Goal: Task Accomplishment & Management: Manage account settings

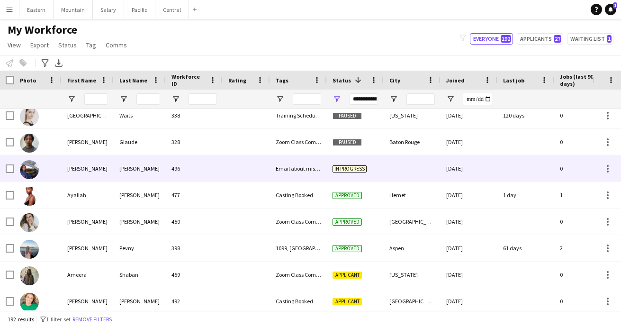
scroll to position [840, 0]
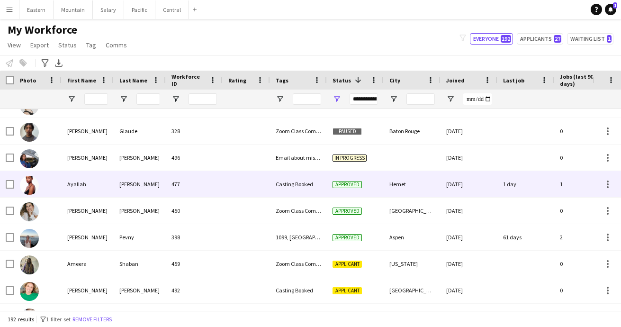
click at [264, 188] on div at bounding box center [246, 184] width 47 height 26
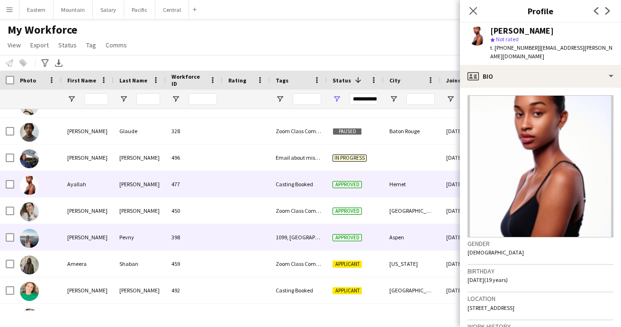
click at [267, 238] on div at bounding box center [246, 237] width 47 height 26
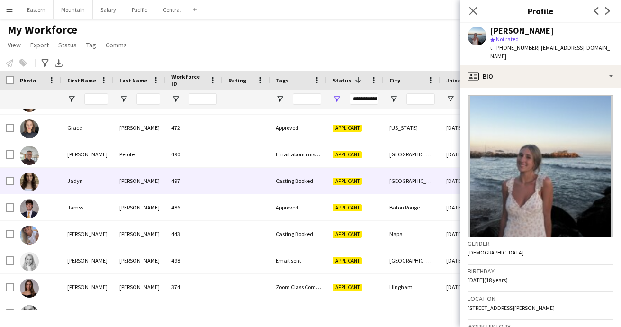
scroll to position [1269, 0]
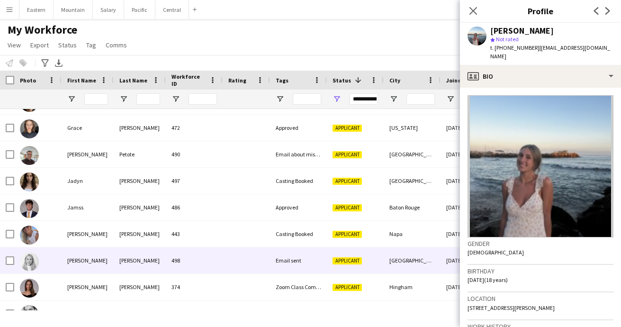
click at [258, 264] on div at bounding box center [246, 260] width 47 height 26
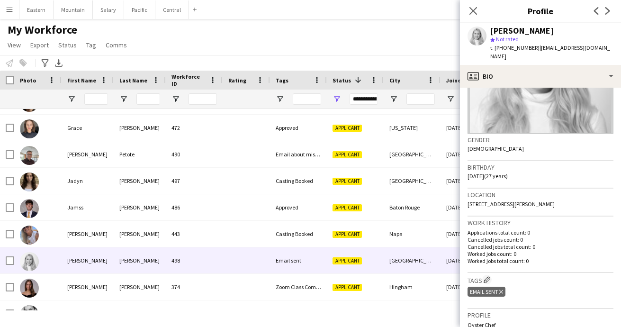
scroll to position [109, 0]
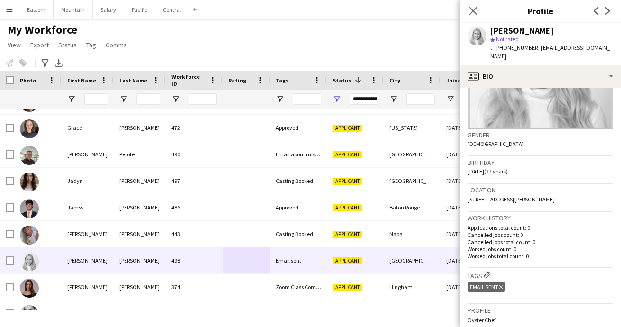
click at [502, 284] on icon "Delete tag" at bounding box center [502, 287] width 4 height 6
click at [490, 272] on app-icon "Edit crew company tags" at bounding box center [487, 275] width 7 height 7
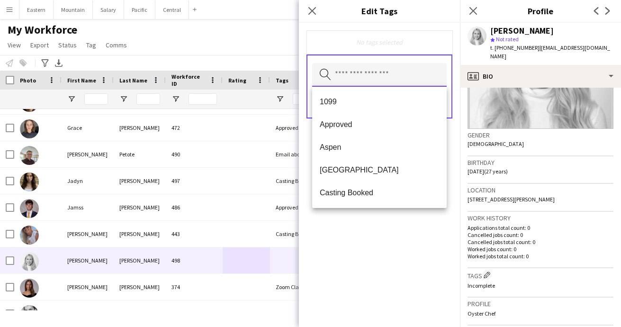
click at [365, 78] on input "text" at bounding box center [379, 75] width 135 height 24
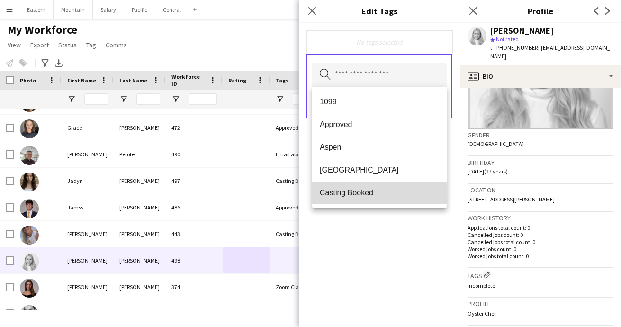
click at [359, 194] on span "Casting Booked" at bounding box center [379, 192] width 119 height 9
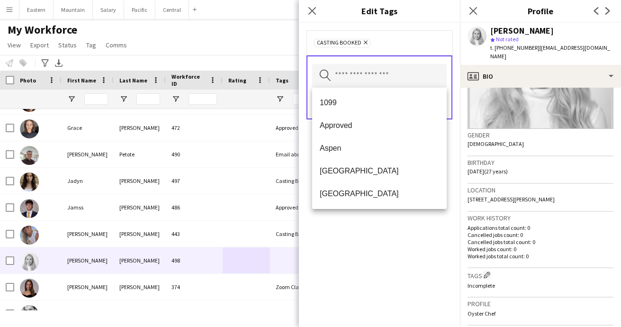
click at [376, 228] on div "Casting Booked Remove Search by tag name Save" at bounding box center [379, 175] width 161 height 304
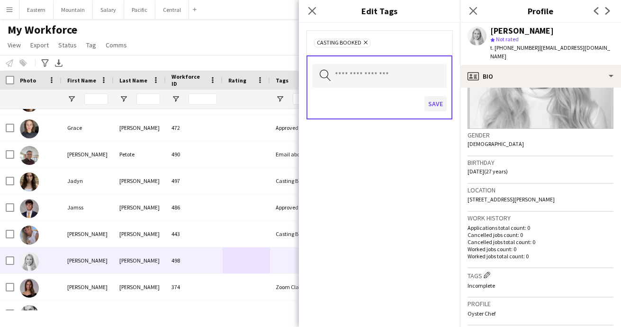
click at [431, 101] on button "Save" at bounding box center [436, 103] width 22 height 15
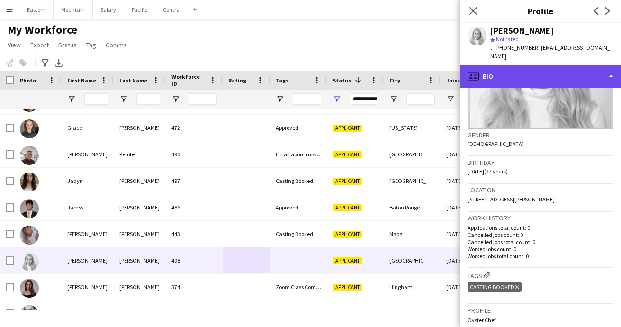
click at [504, 70] on div "profile Bio" at bounding box center [540, 76] width 161 height 23
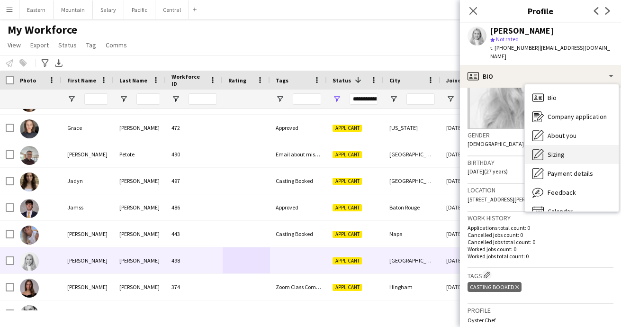
click at [556, 150] on span "Sizing" at bounding box center [556, 154] width 17 height 9
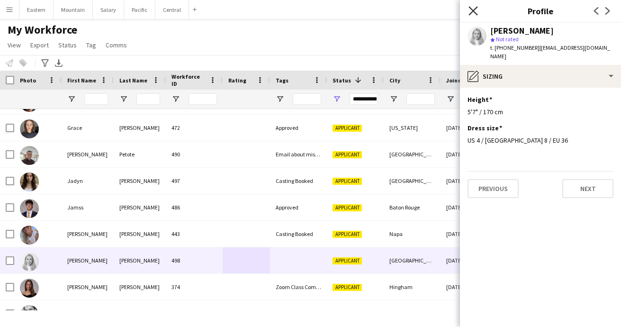
click at [475, 12] on icon at bounding box center [473, 10] width 9 height 9
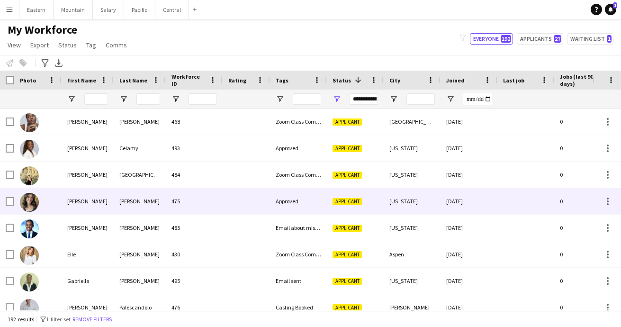
scroll to position [965, 0]
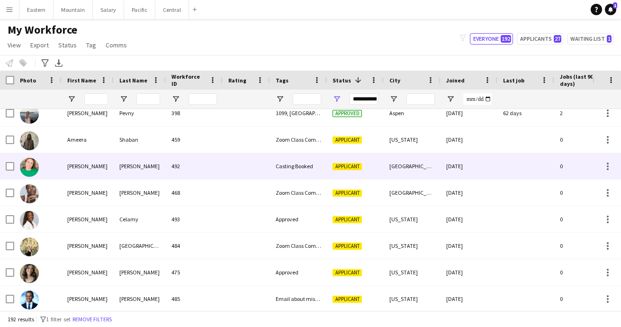
click at [277, 167] on div "Casting Booked" at bounding box center [298, 166] width 57 height 26
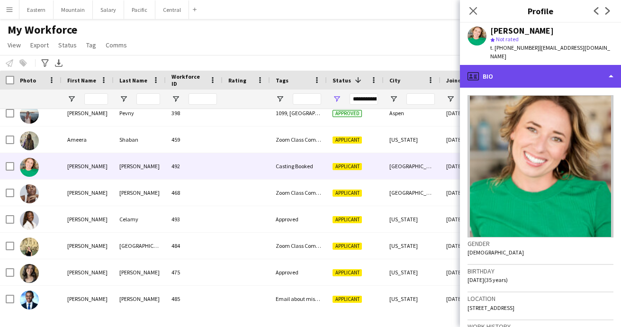
click at [496, 66] on div "profile Bio" at bounding box center [540, 76] width 161 height 23
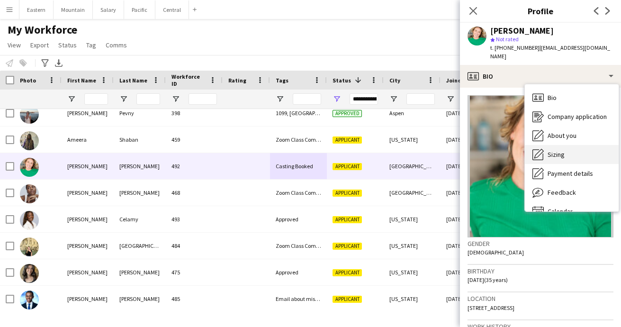
click at [553, 150] on span "Sizing" at bounding box center [556, 154] width 17 height 9
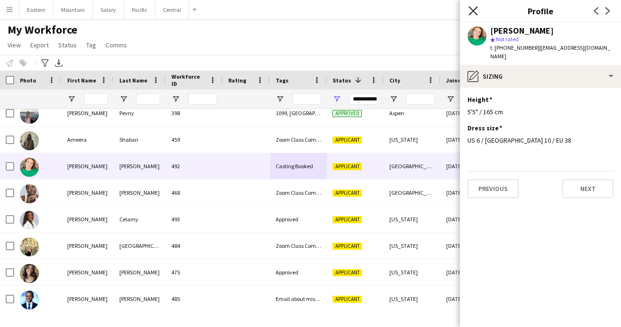
click at [474, 10] on icon at bounding box center [473, 10] width 9 height 9
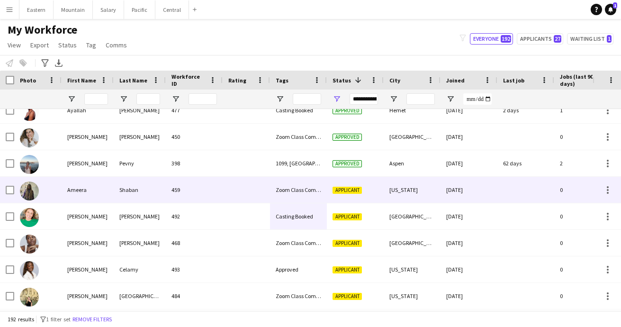
scroll to position [883, 0]
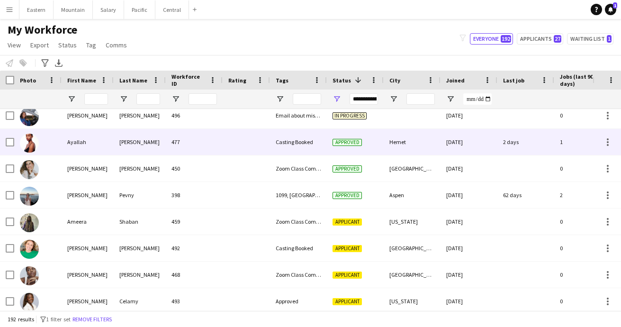
click at [220, 144] on div "477" at bounding box center [194, 142] width 57 height 26
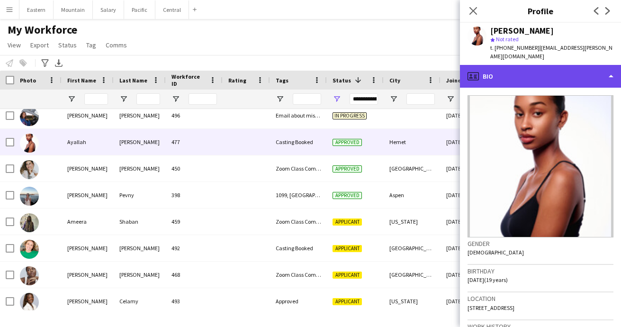
click at [536, 65] on div "profile Bio" at bounding box center [540, 76] width 161 height 23
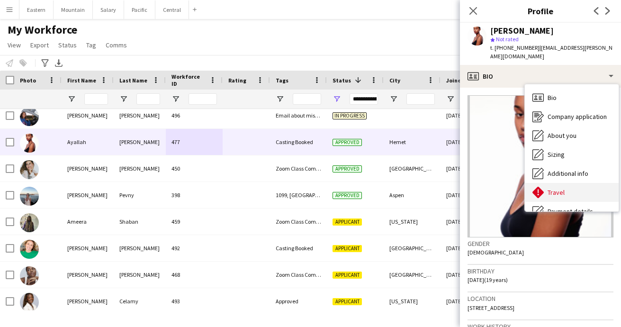
click at [557, 188] on span "Travel" at bounding box center [556, 192] width 17 height 9
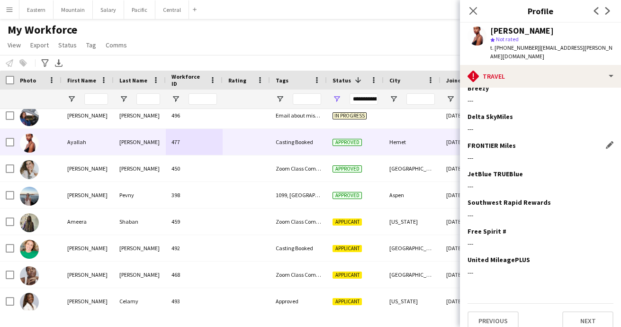
scroll to position [243, 0]
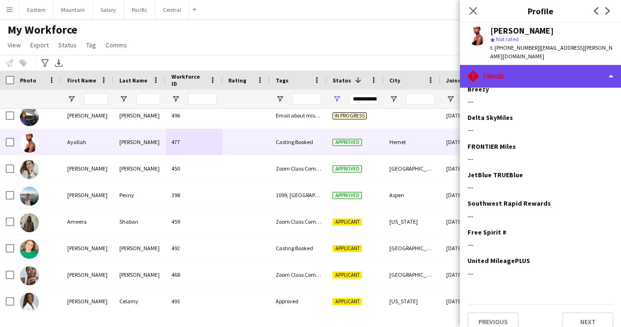
click at [495, 73] on div "rhombus-alert Travel" at bounding box center [540, 76] width 161 height 23
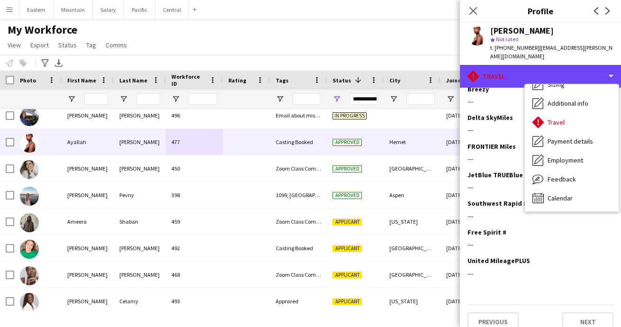
scroll to position [70, 0]
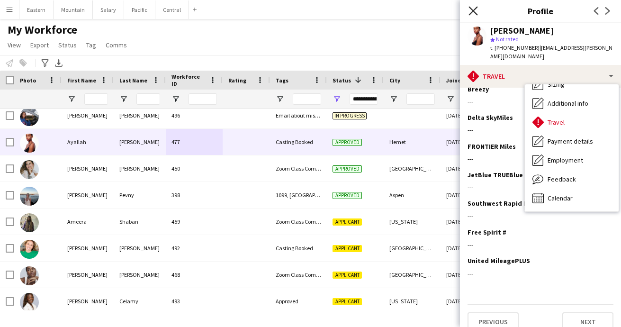
click at [471, 9] on icon at bounding box center [473, 10] width 9 height 9
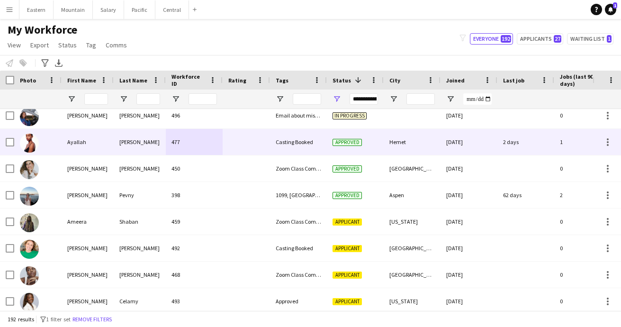
click at [309, 138] on div "Casting Booked" at bounding box center [298, 142] width 57 height 26
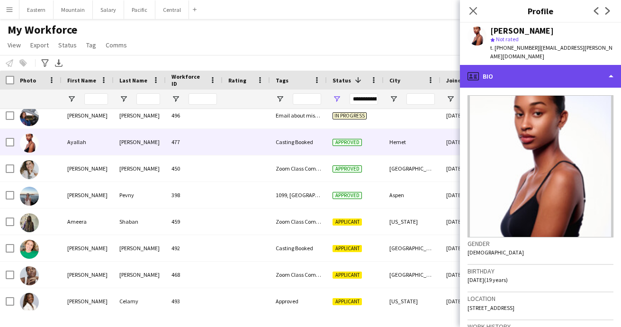
click at [511, 69] on div "profile Bio" at bounding box center [540, 76] width 161 height 23
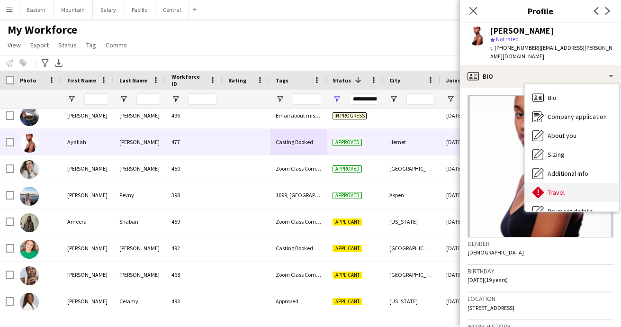
click at [556, 188] on span "Travel" at bounding box center [556, 192] width 17 height 9
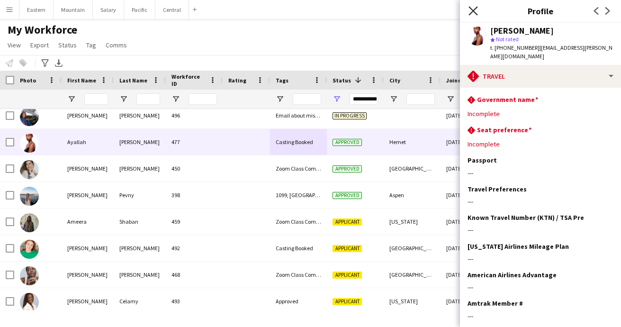
click at [476, 13] on icon at bounding box center [473, 10] width 9 height 9
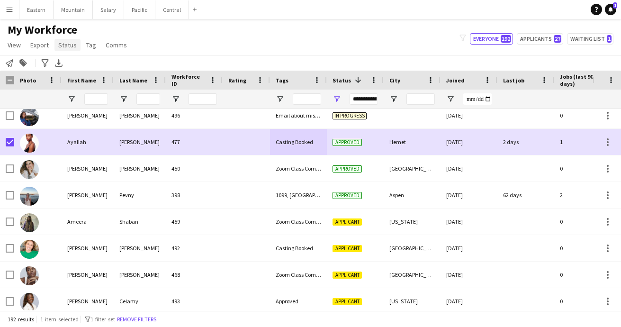
click at [64, 46] on span "Status" at bounding box center [67, 45] width 18 height 9
click at [65, 62] on span "Edit" at bounding box center [67, 65] width 11 height 9
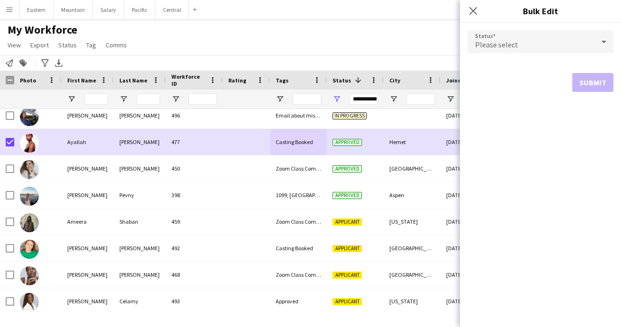
click at [500, 46] on span "Please select" at bounding box center [496, 44] width 43 height 9
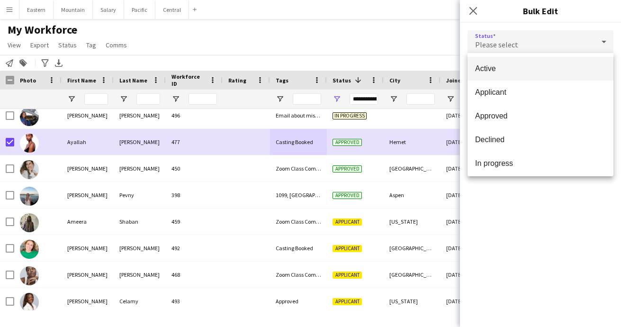
click at [476, 12] on div at bounding box center [310, 163] width 621 height 327
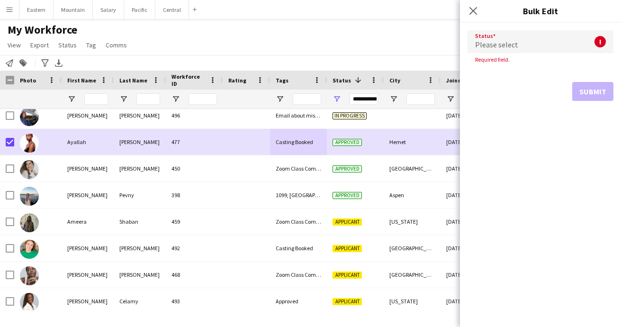
click at [486, 38] on div "Please select" at bounding box center [531, 41] width 127 height 23
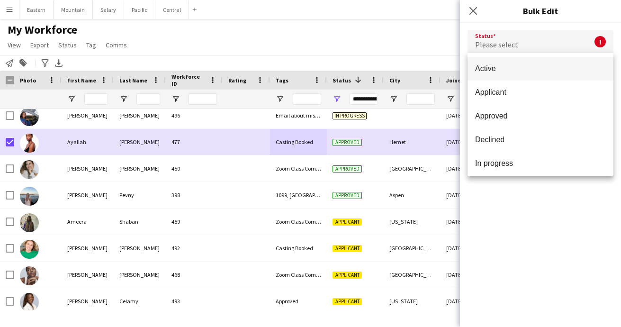
click at [490, 64] on span "Active" at bounding box center [540, 68] width 131 height 9
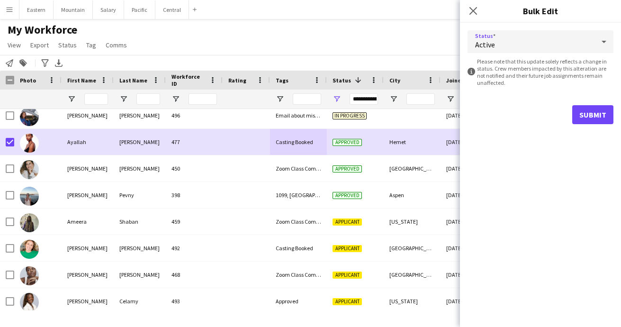
click at [599, 119] on button "Submit" at bounding box center [593, 114] width 41 height 19
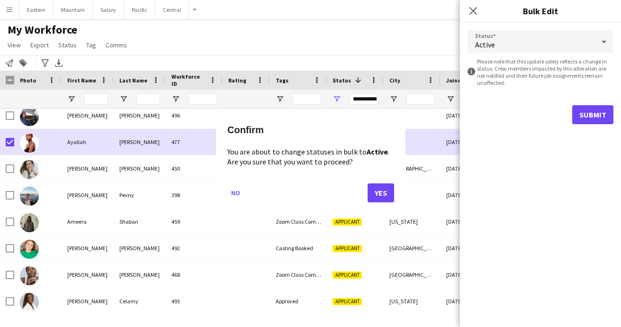
click at [380, 191] on button "Yes" at bounding box center [381, 192] width 27 height 19
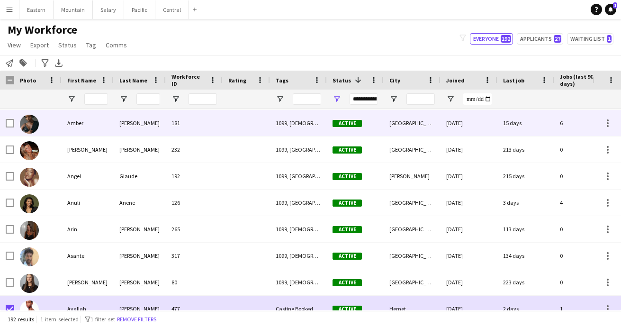
scroll to position [1865, 0]
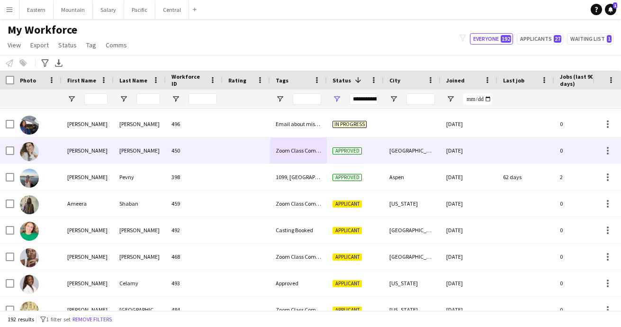
click at [162, 151] on div "[PERSON_NAME]" at bounding box center [140, 150] width 52 height 26
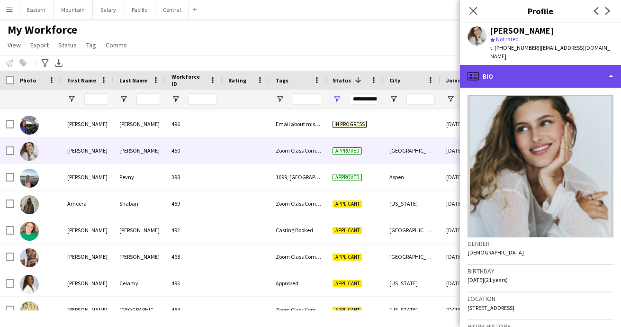
click at [535, 75] on div "profile Bio" at bounding box center [540, 76] width 161 height 23
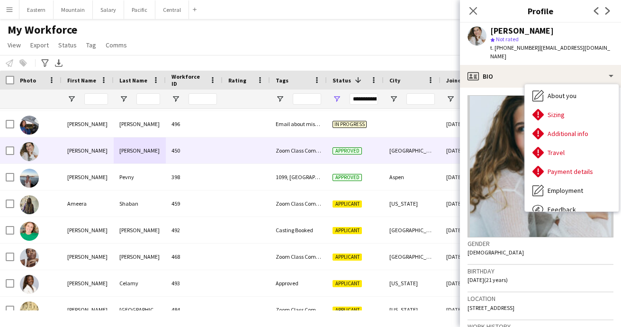
click at [562, 40] on div "star Not rated" at bounding box center [552, 39] width 123 height 9
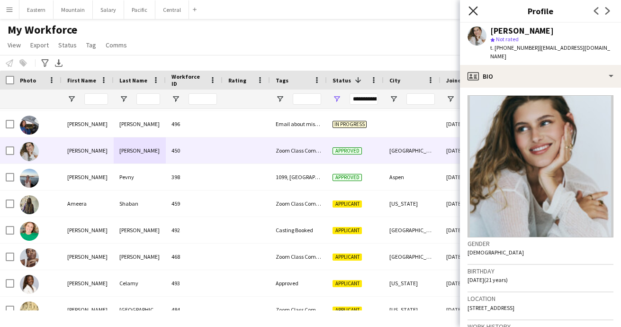
click at [474, 11] on icon at bounding box center [473, 10] width 9 height 9
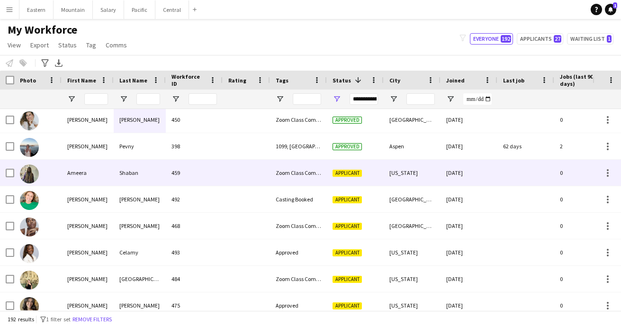
scroll to position [959, 0]
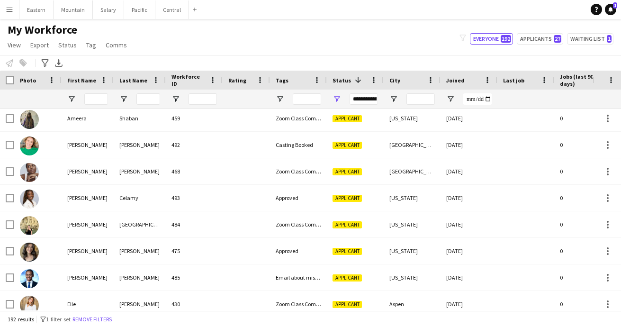
click at [10, 11] on app-icon "Menu" at bounding box center [10, 10] width 8 height 8
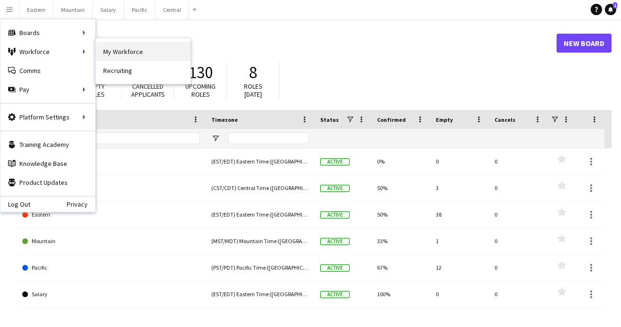
click at [114, 52] on link "My Workforce" at bounding box center [143, 51] width 95 height 19
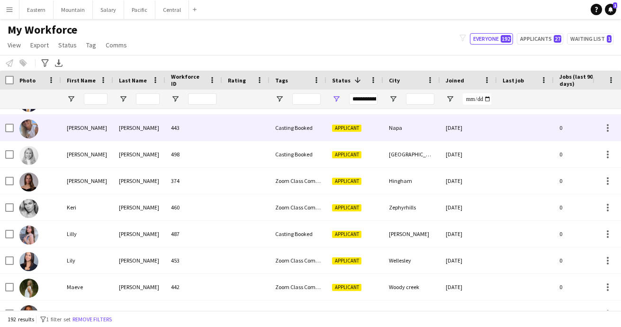
scroll to position [1501, 0]
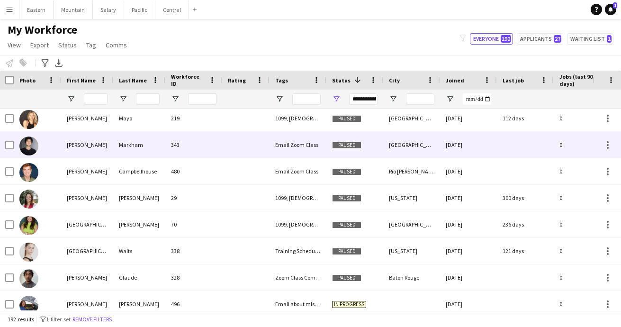
click at [228, 136] on div at bounding box center [245, 145] width 47 height 26
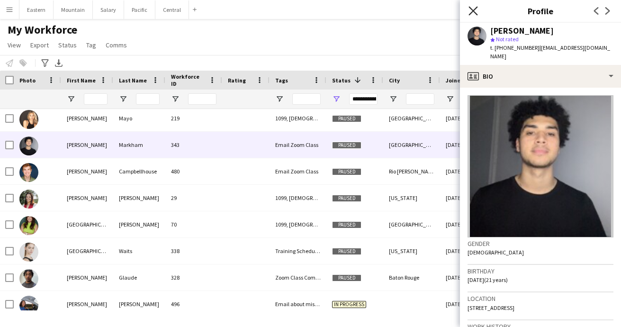
click at [474, 9] on icon "Close pop-in" at bounding box center [473, 10] width 9 height 9
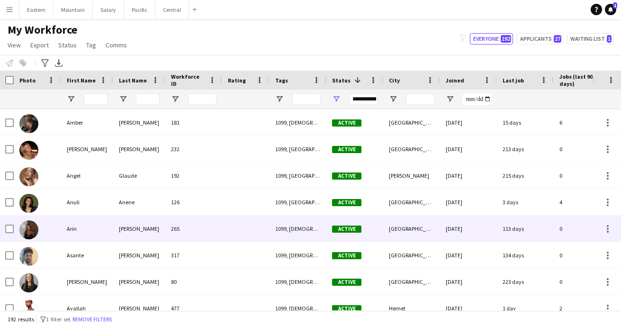
scroll to position [1907, 0]
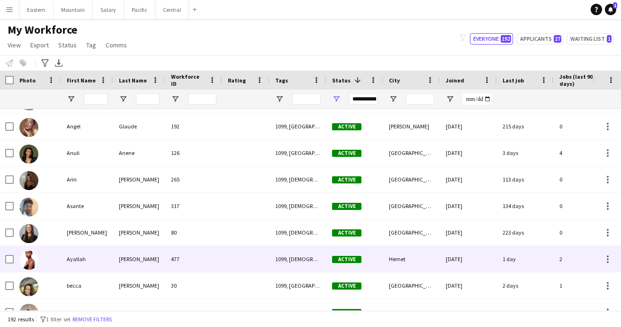
click at [243, 256] on div at bounding box center [245, 259] width 47 height 26
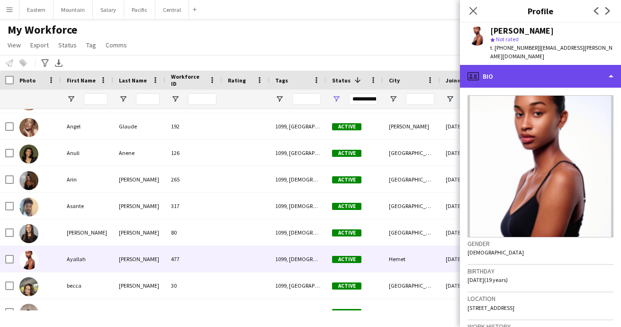
click at [513, 65] on div "profile Bio" at bounding box center [540, 76] width 161 height 23
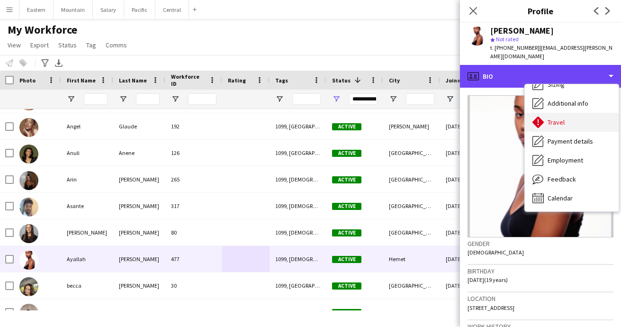
scroll to position [70, 0]
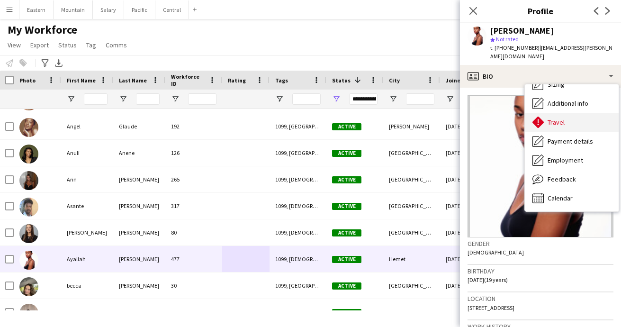
click at [557, 118] on span "Travel" at bounding box center [556, 122] width 17 height 9
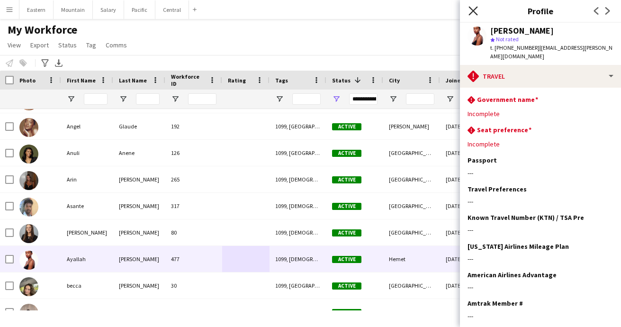
click at [473, 10] on icon at bounding box center [473, 10] width 9 height 9
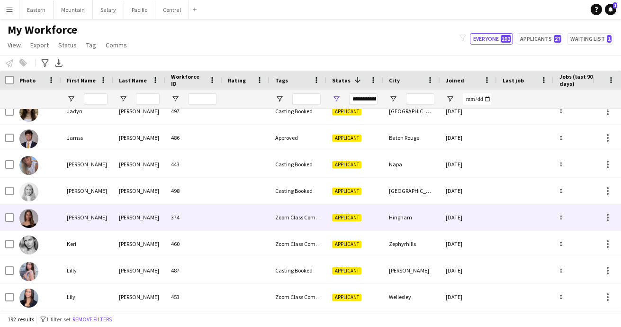
scroll to position [1266, 0]
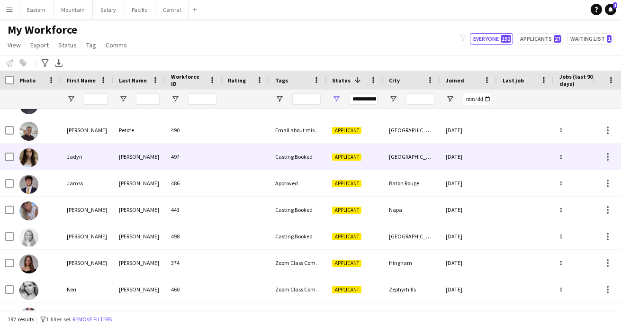
click at [218, 161] on div "497" at bounding box center [193, 157] width 57 height 26
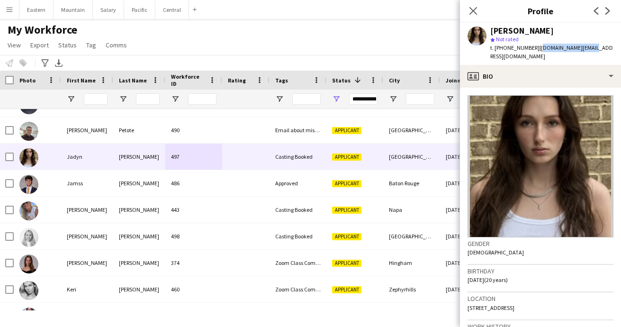
drag, startPoint x: 533, startPoint y: 50, endPoint x: 592, endPoint y: 47, distance: 58.8
click at [592, 47] on app-profile-header "[PERSON_NAME] star Not rated t. [PHONE_NUMBER] | [DOMAIN_NAME][EMAIL_ADDRESS][D…" at bounding box center [540, 44] width 161 height 42
copy span "[DOMAIN_NAME][EMAIL_ADDRESS][DOMAIN_NAME]"
click at [548, 46] on span "| [DOMAIN_NAME][EMAIL_ADDRESS][DOMAIN_NAME]" at bounding box center [552, 52] width 123 height 16
drag, startPoint x: 533, startPoint y: 49, endPoint x: 583, endPoint y: 49, distance: 49.8
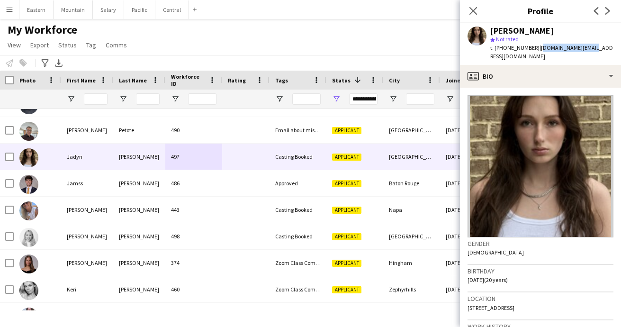
copy span "[DOMAIN_NAME][EMAIL_ADDRESS][DOMAIN_NAME]"
drag, startPoint x: 501, startPoint y: 48, endPoint x: 529, endPoint y: 47, distance: 28.9
click at [530, 47] on div "t. [PHONE_NUMBER] | [DOMAIN_NAME][EMAIL_ADDRESS][DOMAIN_NAME]" at bounding box center [552, 52] width 123 height 17
copy span "6782779717"
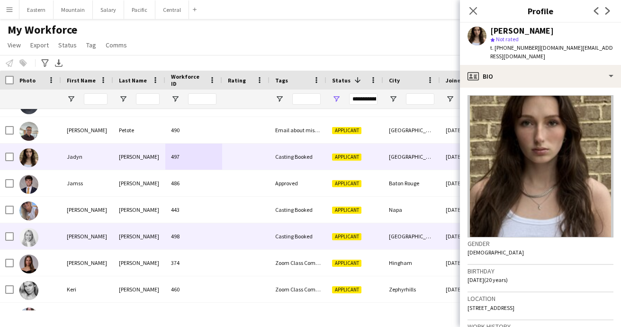
click at [194, 234] on div "498" at bounding box center [193, 236] width 57 height 26
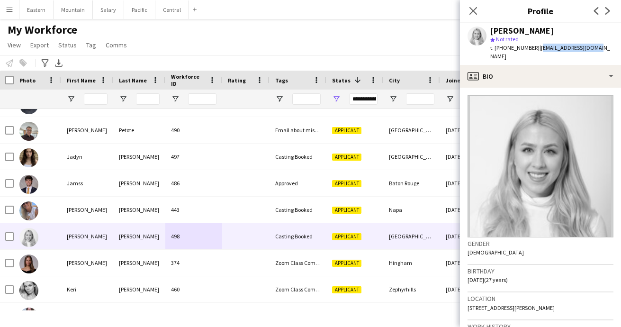
drag, startPoint x: 533, startPoint y: 48, endPoint x: 593, endPoint y: 47, distance: 59.7
click at [593, 47] on div "[PERSON_NAME] [PERSON_NAME] Not rated t. [PHONE_NUMBER] | [EMAIL_ADDRESS][DOMAI…" at bounding box center [540, 44] width 161 height 42
copy span "[EMAIL_ADDRESS][DOMAIN_NAME]"
click at [534, 51] on span "| [EMAIL_ADDRESS][DOMAIN_NAME]" at bounding box center [551, 52] width 120 height 16
drag, startPoint x: 533, startPoint y: 49, endPoint x: 589, endPoint y: 46, distance: 56.5
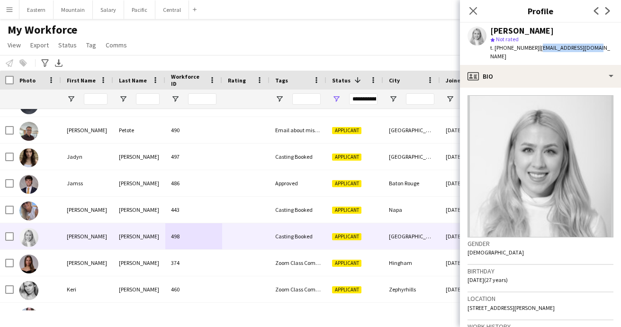
click at [589, 46] on div "[PERSON_NAME] [PERSON_NAME] Not rated t. [PHONE_NUMBER] | [EMAIL_ADDRESS][DOMAI…" at bounding box center [540, 44] width 161 height 42
copy span "[EMAIL_ADDRESS][DOMAIN_NAME]"
drag, startPoint x: 500, startPoint y: 49, endPoint x: 529, endPoint y: 48, distance: 28.5
click at [529, 48] on span "t. [PHONE_NUMBER]" at bounding box center [515, 47] width 49 height 7
copy span "2169735993"
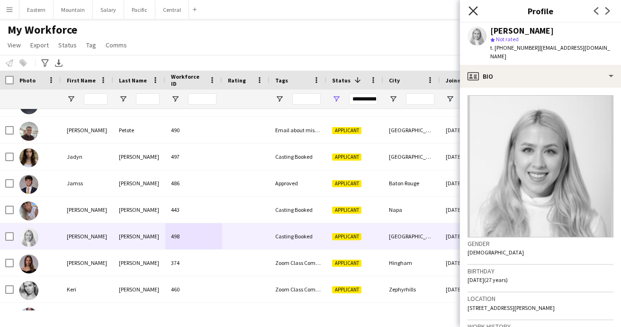
click at [471, 9] on icon at bounding box center [473, 10] width 9 height 9
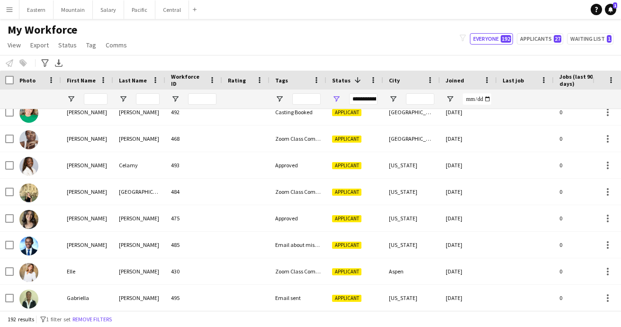
scroll to position [981, 0]
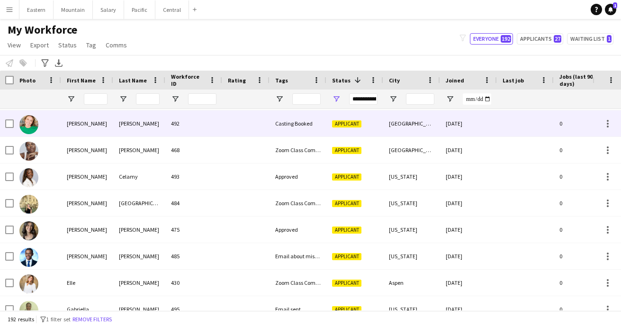
click at [189, 128] on div "492" at bounding box center [193, 123] width 57 height 26
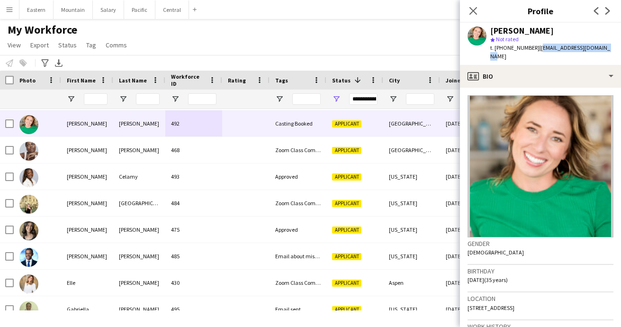
drag, startPoint x: 532, startPoint y: 49, endPoint x: 603, endPoint y: 49, distance: 71.1
click at [603, 49] on div "[PERSON_NAME] star Not rated t. [PHONE_NUMBER] | [EMAIL_ADDRESS][DOMAIN_NAME]" at bounding box center [540, 44] width 161 height 42
copy span "[EMAIL_ADDRESS][DOMAIN_NAME]"
drag, startPoint x: 501, startPoint y: 49, endPoint x: 528, endPoint y: 48, distance: 26.5
click at [528, 49] on span "t. [PHONE_NUMBER]" at bounding box center [515, 47] width 49 height 7
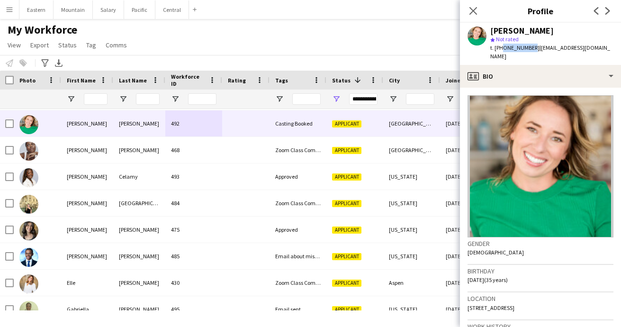
copy span "7702899006"
click at [474, 9] on icon "Close pop-in" at bounding box center [473, 10] width 9 height 9
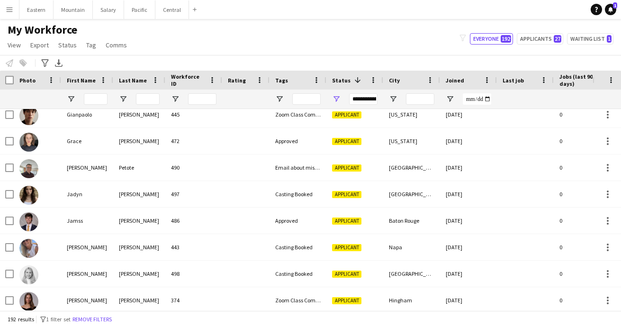
scroll to position [1229, 0]
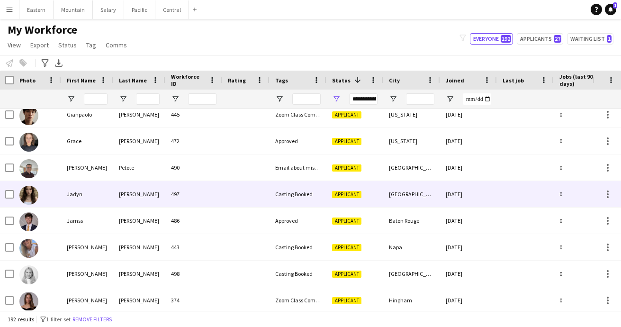
click at [113, 198] on div "[PERSON_NAME]" at bounding box center [139, 194] width 52 height 26
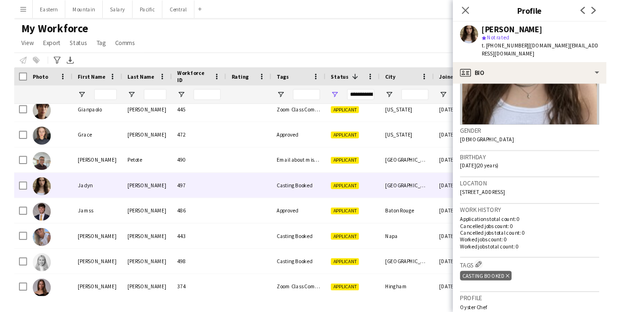
scroll to position [108, 0]
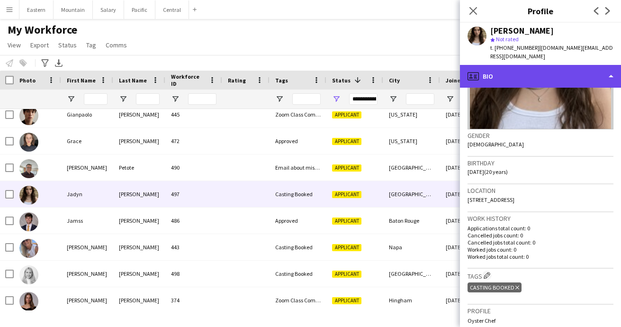
click at [502, 69] on div "profile Bio" at bounding box center [540, 76] width 161 height 23
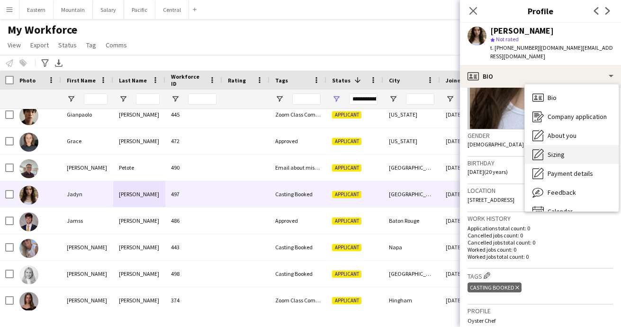
click at [552, 150] on span "Sizing" at bounding box center [556, 154] width 17 height 9
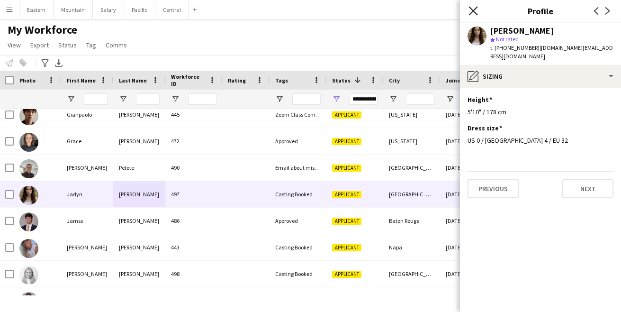
click at [472, 10] on icon "Close pop-in" at bounding box center [473, 10] width 9 height 9
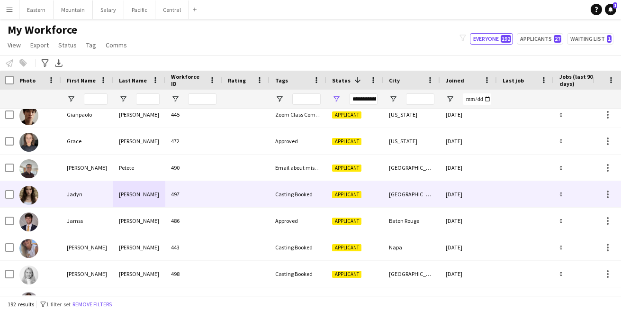
click at [300, 201] on div "Casting Booked" at bounding box center [298, 194] width 57 height 26
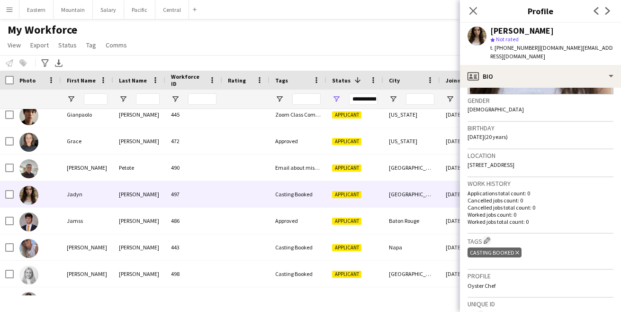
scroll to position [160, 0]
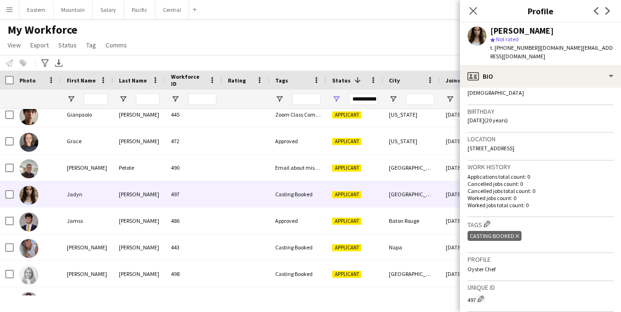
click at [518, 233] on icon "Delete tag" at bounding box center [518, 236] width 4 height 6
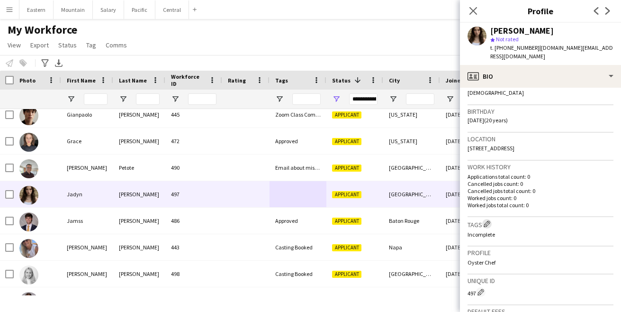
click at [490, 220] on app-icon "Edit crew company tags" at bounding box center [487, 223] width 7 height 7
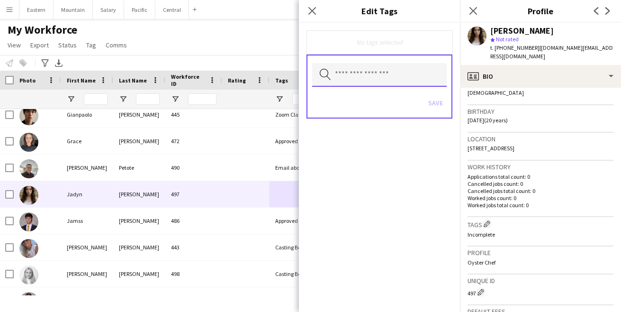
click at [359, 78] on input "text" at bounding box center [379, 75] width 135 height 24
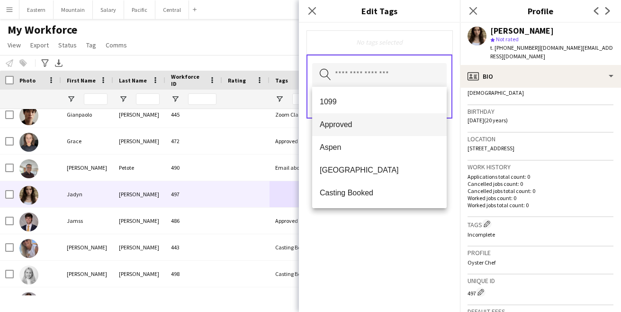
click at [358, 125] on span "Approved" at bounding box center [379, 124] width 119 height 9
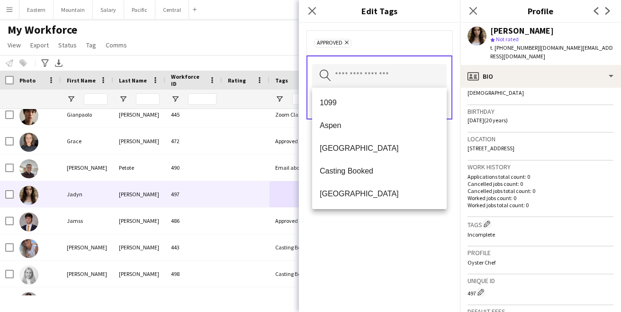
click at [403, 223] on div "Approved Remove Search by tag name Save" at bounding box center [379, 167] width 161 height 289
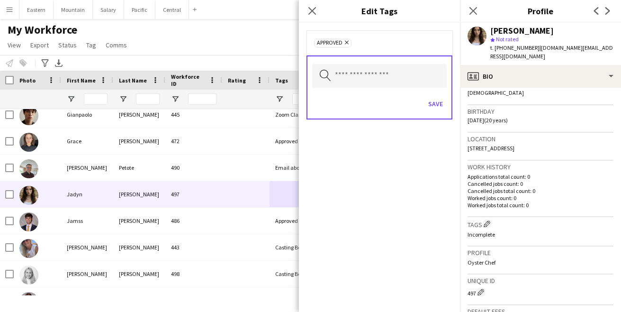
click at [438, 90] on div "Search by tag name Save" at bounding box center [380, 87] width 146 height 64
click at [436, 100] on button "Save" at bounding box center [436, 103] width 22 height 15
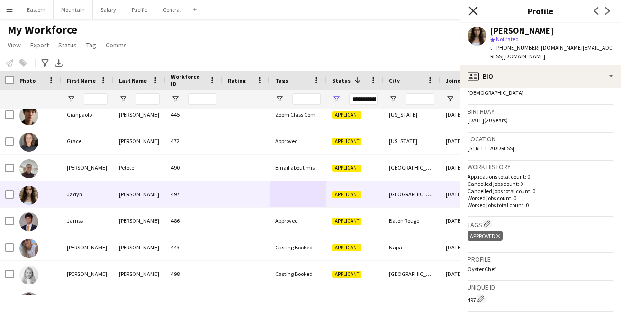
click at [473, 12] on icon at bounding box center [473, 10] width 9 height 9
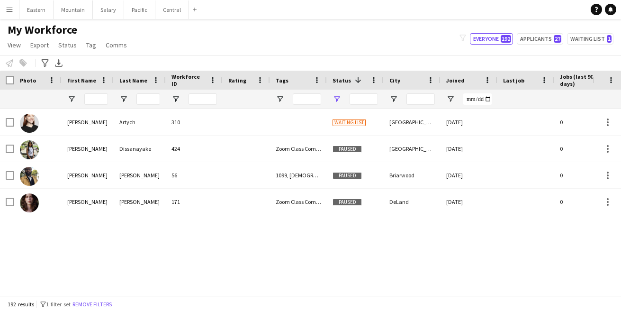
type input "**********"
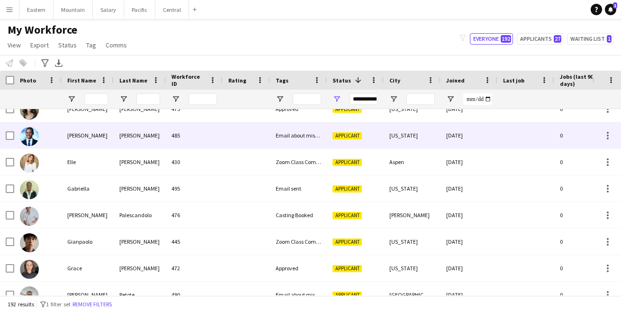
scroll to position [1131, 0]
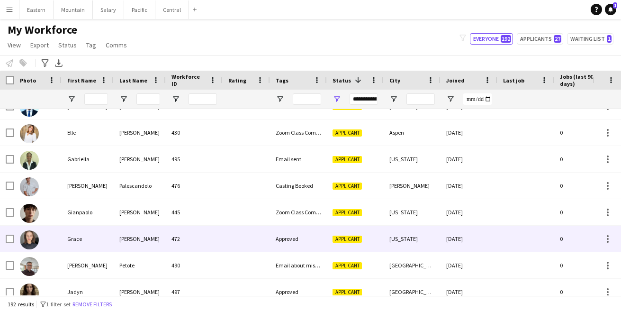
click at [233, 235] on div at bounding box center [246, 239] width 47 height 26
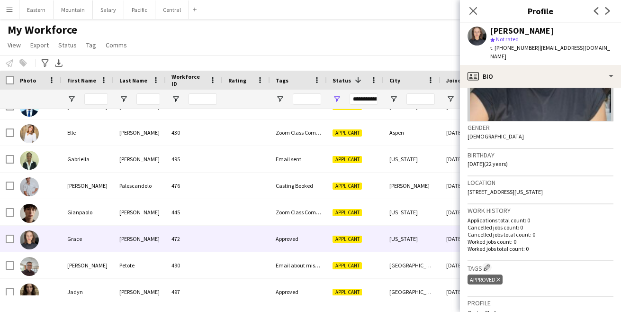
scroll to position [119, 0]
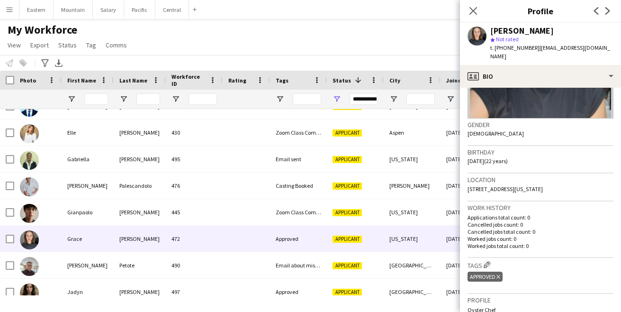
click at [500, 275] on icon at bounding box center [499, 277] width 4 height 4
click at [487, 261] on app-icon "Edit crew company tags" at bounding box center [487, 264] width 7 height 7
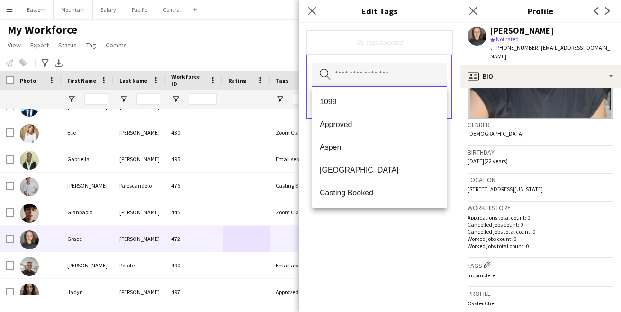
click at [352, 78] on input "text" at bounding box center [379, 75] width 135 height 24
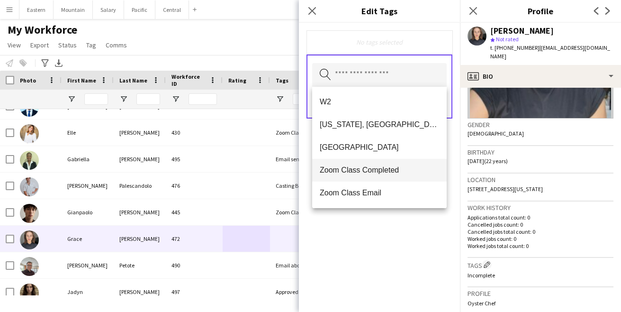
click at [361, 168] on span "Zoom Class Completed" at bounding box center [379, 169] width 119 height 9
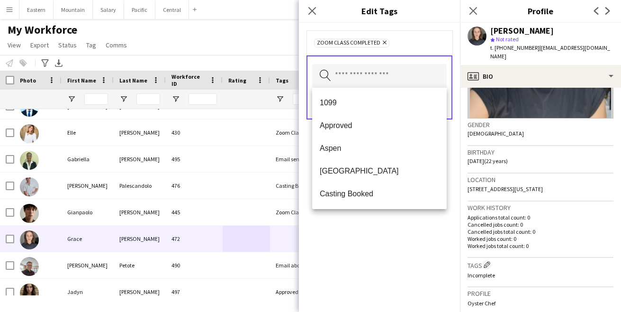
click at [398, 255] on div "Zoom Class Completed Remove Search by tag name Save" at bounding box center [379, 167] width 161 height 289
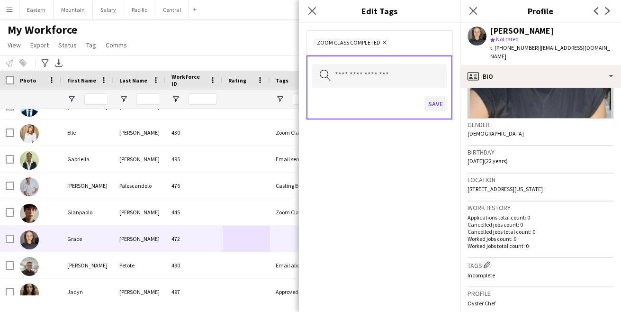
click at [434, 106] on button "Save" at bounding box center [436, 103] width 22 height 15
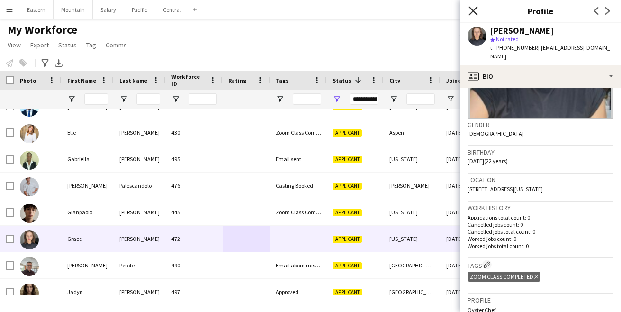
click at [474, 11] on icon at bounding box center [473, 10] width 9 height 9
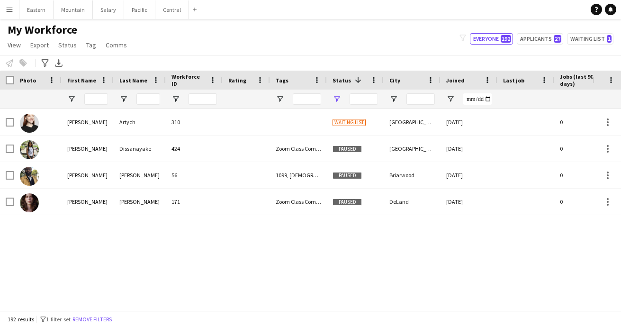
type input "**********"
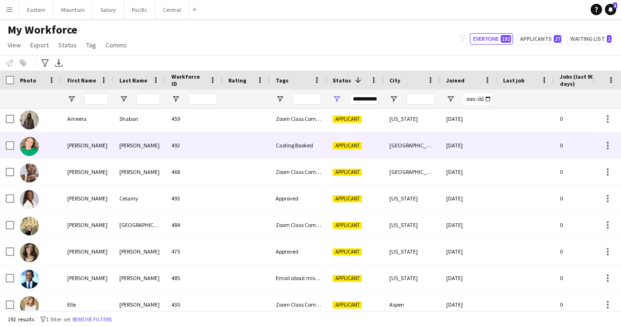
click at [204, 147] on div "492" at bounding box center [194, 145] width 57 height 26
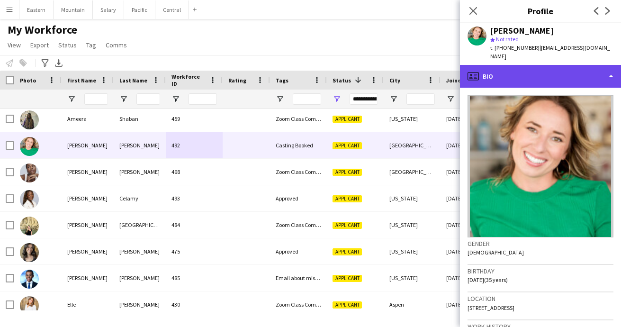
click at [536, 70] on div "profile Bio" at bounding box center [540, 76] width 161 height 23
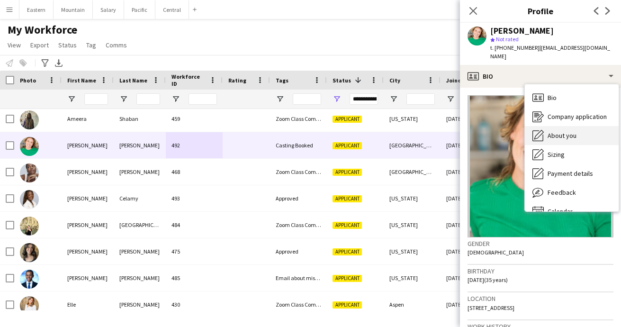
click at [556, 131] on span "About you" at bounding box center [562, 135] width 29 height 9
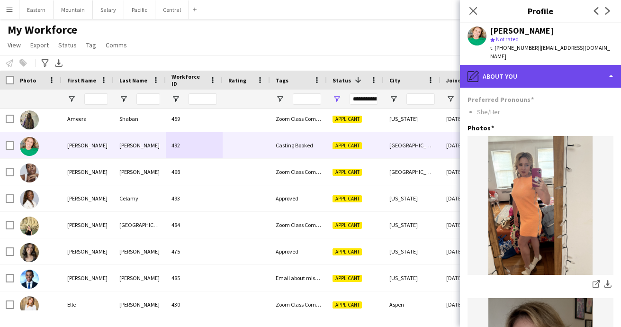
click at [522, 66] on div "pencil4 About you" at bounding box center [540, 76] width 161 height 23
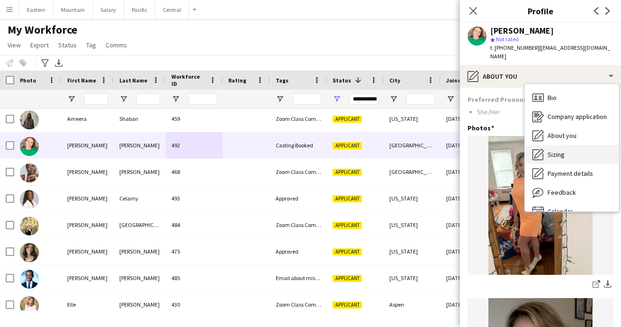
click at [560, 150] on span "Sizing" at bounding box center [556, 154] width 17 height 9
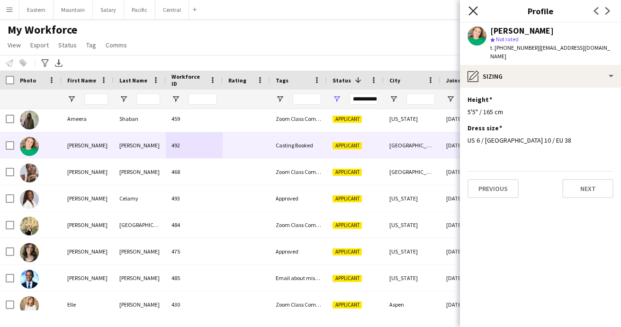
click at [476, 10] on icon "Close pop-in" at bounding box center [473, 10] width 9 height 9
